Goal: Task Accomplishment & Management: Use online tool/utility

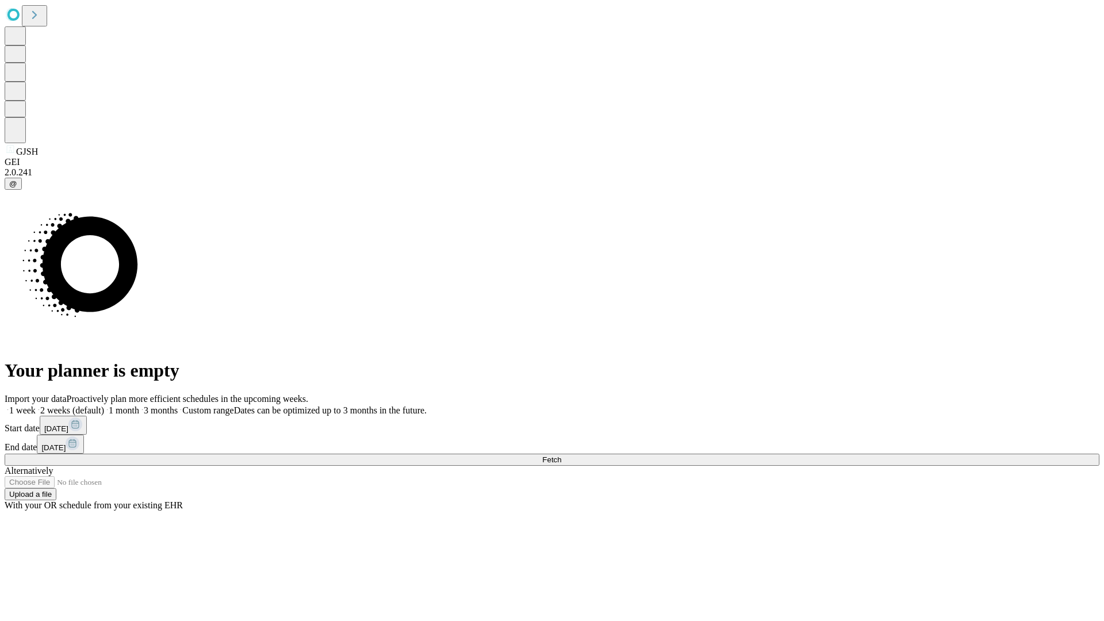
click at [561, 455] on span "Fetch" at bounding box center [551, 459] width 19 height 9
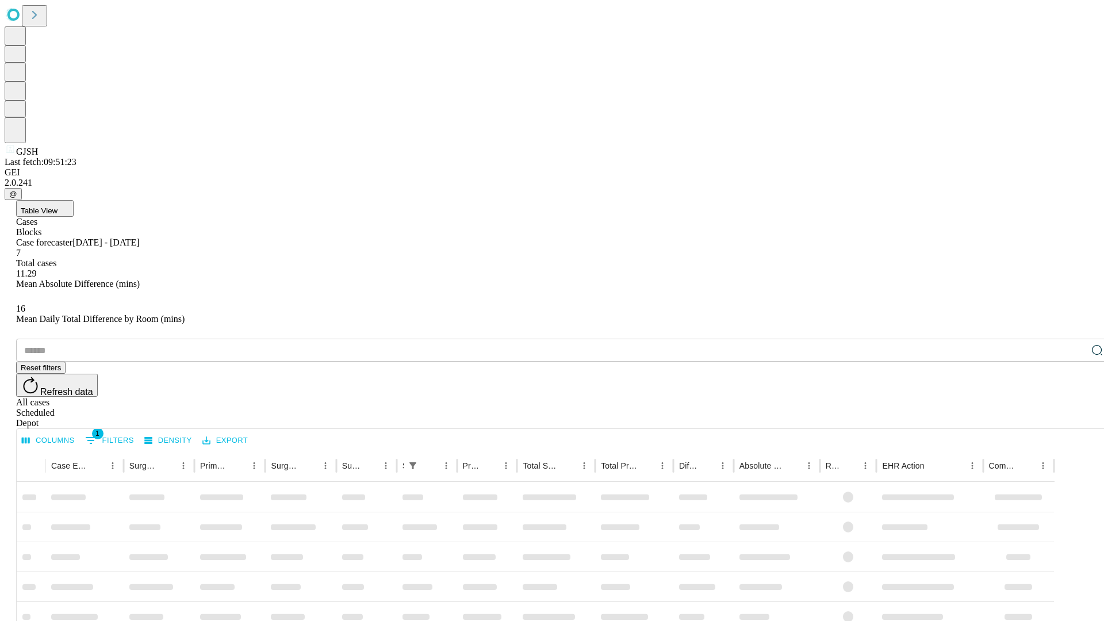
click at [1074, 418] on div "Depot" at bounding box center [563, 423] width 1094 height 10
